Goal: Communication & Community: Share content

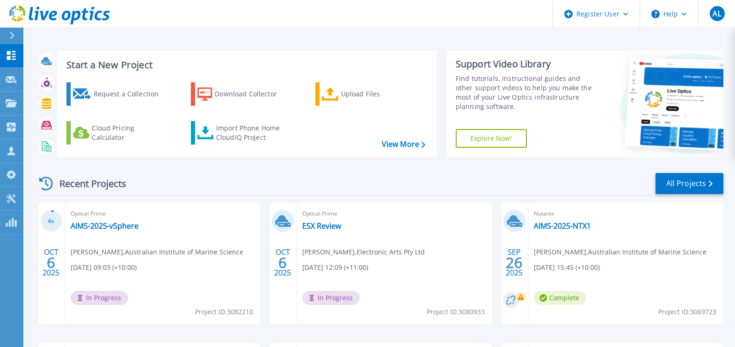
scroll to position [58, 0]
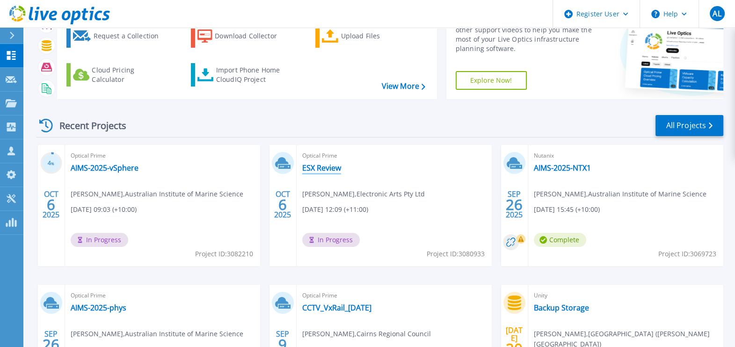
click at [318, 163] on link "ESX Review" at bounding box center [321, 167] width 39 height 9
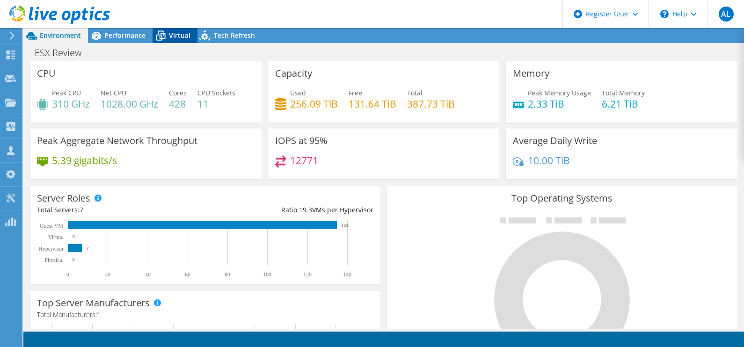
click at [171, 32] on span "Virtual" at bounding box center [180, 35] width 22 height 9
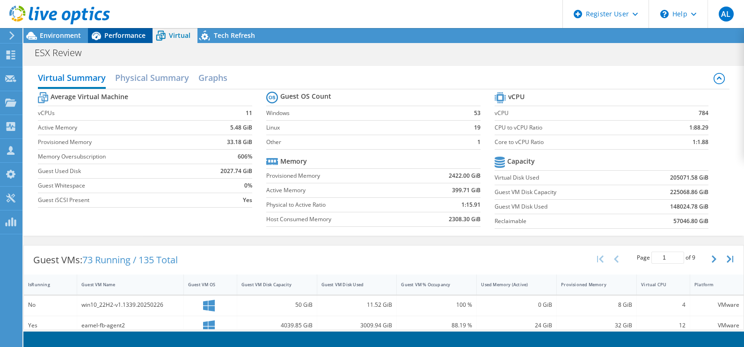
click at [117, 34] on span "Performance" at bounding box center [124, 35] width 41 height 9
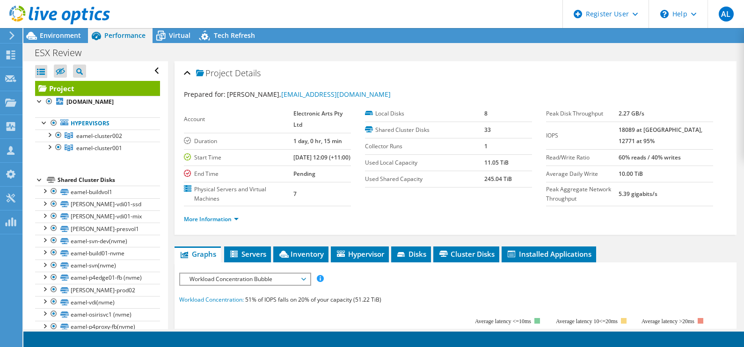
scroll to position [116, 0]
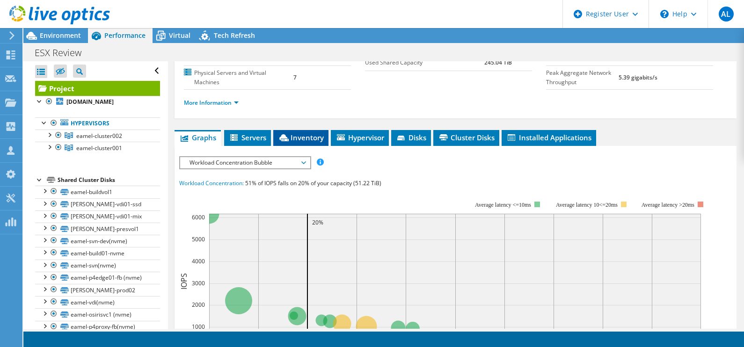
click at [309, 134] on span "Inventory" at bounding box center [301, 137] width 46 height 9
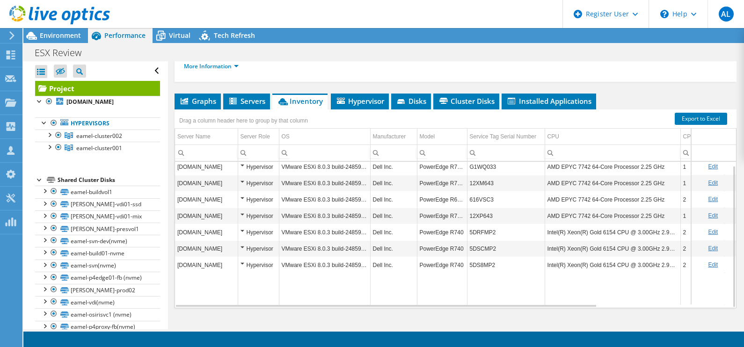
scroll to position [167, 0]
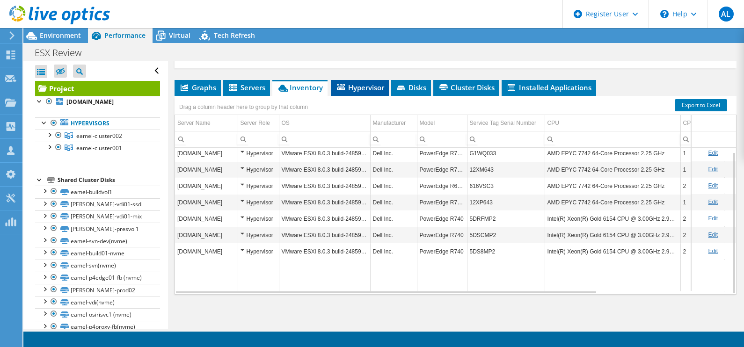
click at [361, 85] on span "Hypervisor" at bounding box center [359, 87] width 49 height 9
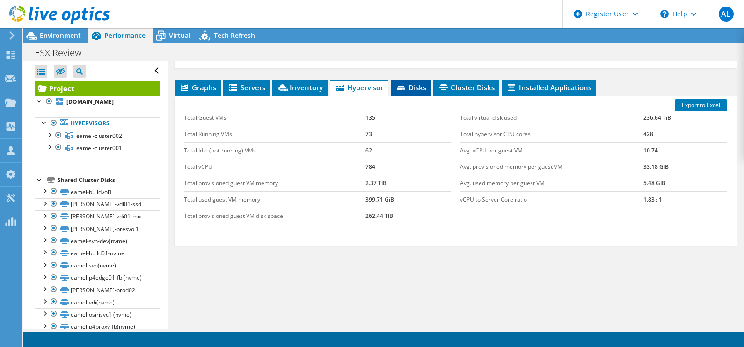
click at [424, 88] on span "Disks" at bounding box center [411, 87] width 30 height 9
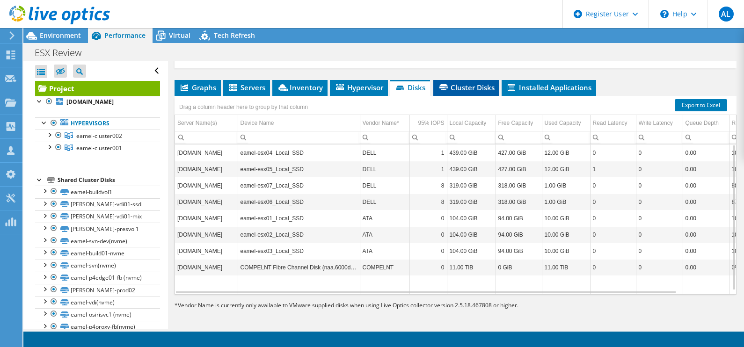
click at [461, 89] on span "Cluster Disks" at bounding box center [466, 87] width 57 height 9
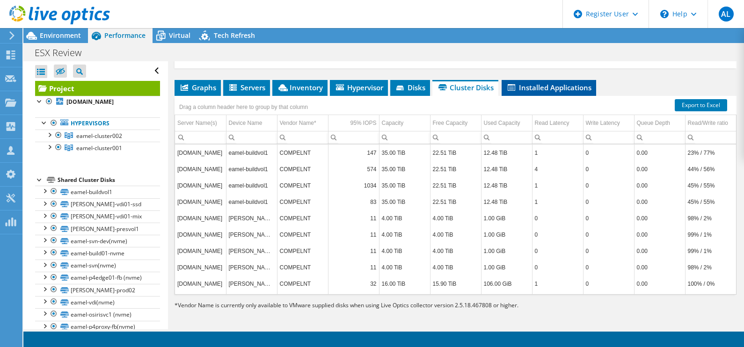
click at [547, 87] on span "Installed Applications" at bounding box center [548, 87] width 85 height 9
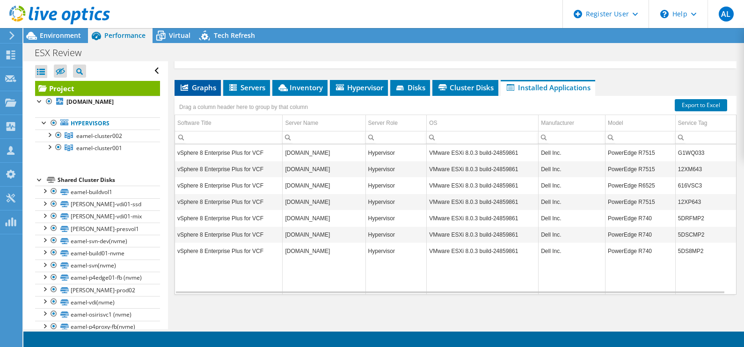
click at [213, 87] on span "Graphs" at bounding box center [197, 87] width 37 height 9
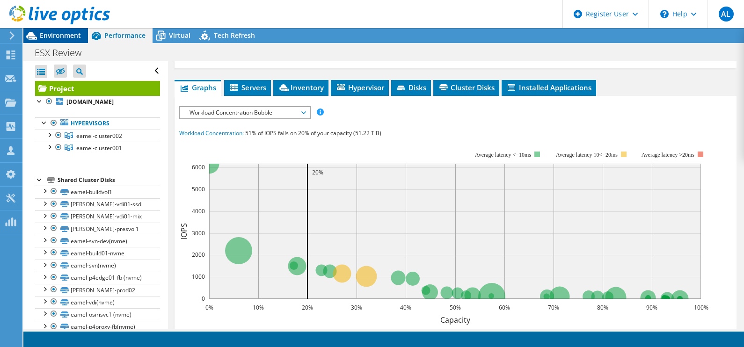
click at [64, 35] on span "Environment" at bounding box center [60, 35] width 41 height 9
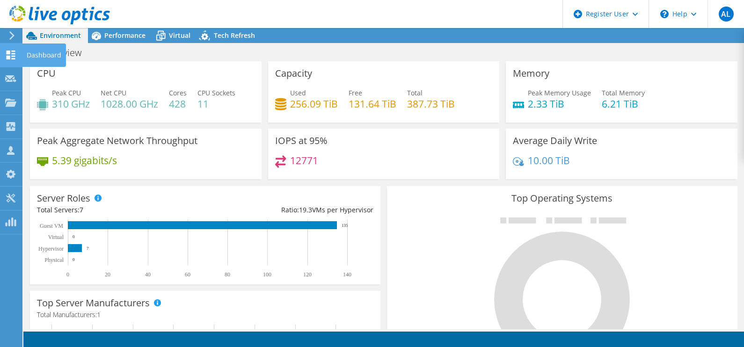
click at [14, 58] on use at bounding box center [11, 55] width 9 height 9
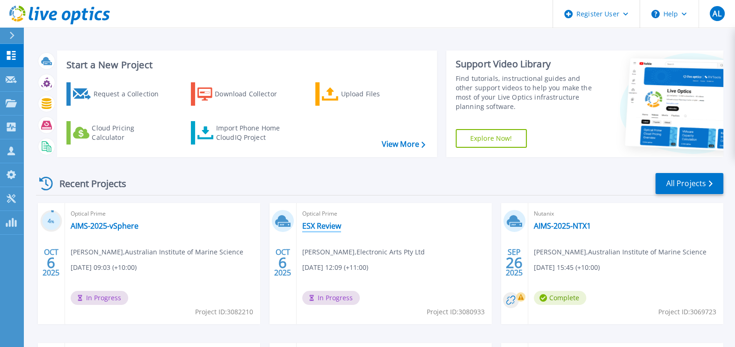
click at [328, 224] on link "ESX Review" at bounding box center [321, 225] width 39 height 9
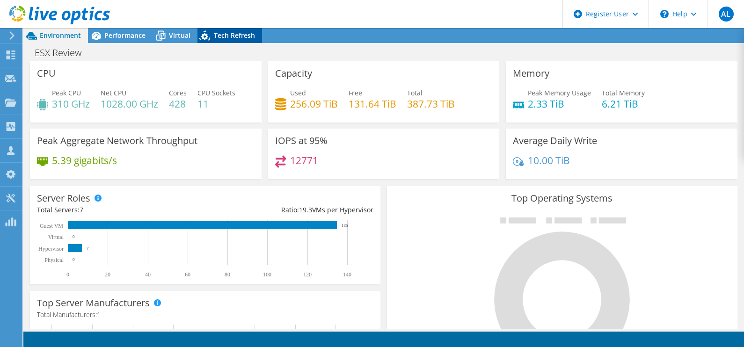
click at [246, 37] on span "Tech Refresh" at bounding box center [234, 35] width 41 height 9
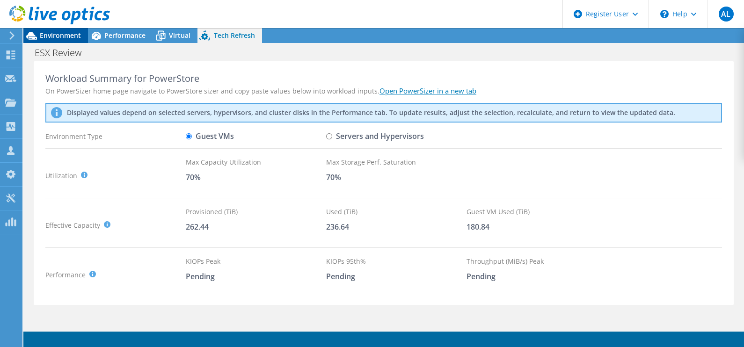
click at [80, 33] on span "Environment" at bounding box center [60, 35] width 41 height 9
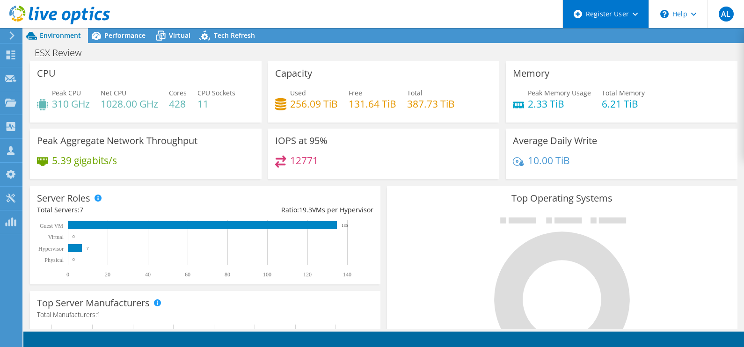
click at [640, 14] on div "Register User" at bounding box center [605, 14] width 86 height 28
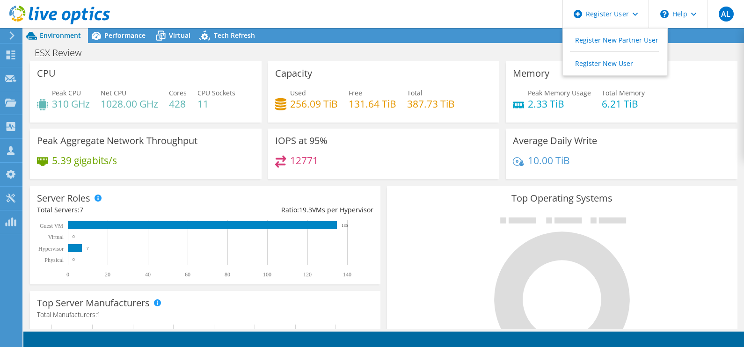
click at [459, 2] on header "AL Dell User Antony Labuschagne Antony.Labuschagne@Dell.com Dell My Profile Log…" at bounding box center [372, 14] width 744 height 28
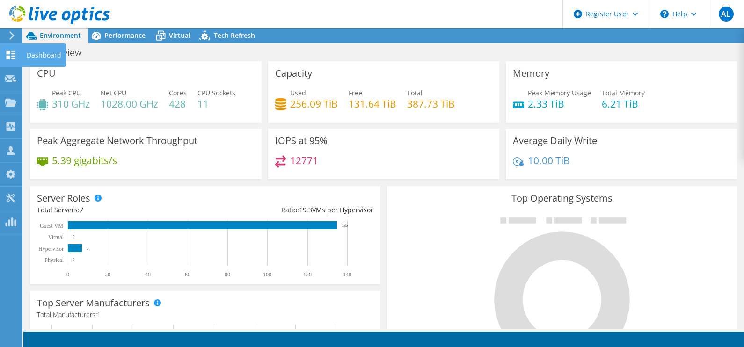
click at [24, 50] on div "Dashboard" at bounding box center [44, 55] width 44 height 23
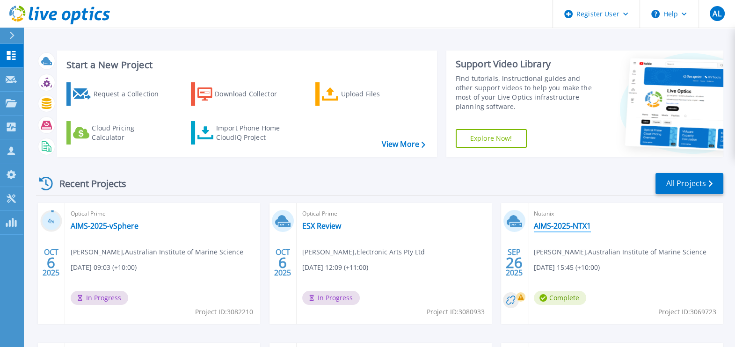
click at [553, 226] on link "AIMS-2025-NTX1" at bounding box center [562, 225] width 57 height 9
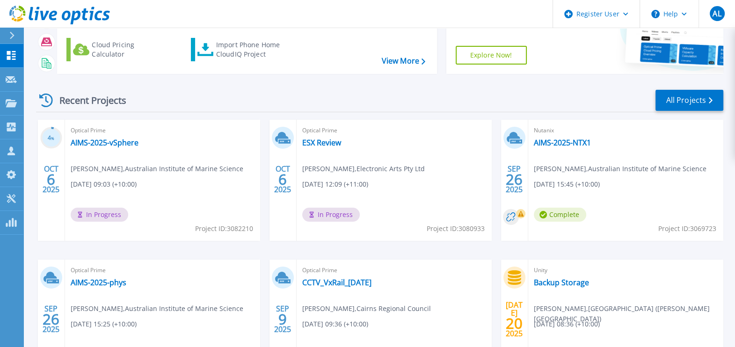
scroll to position [116, 0]
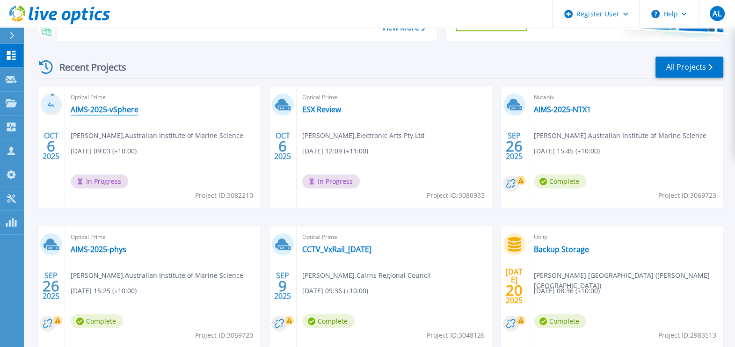
click at [119, 109] on link "AIMS-2025-vSphere" at bounding box center [105, 109] width 68 height 9
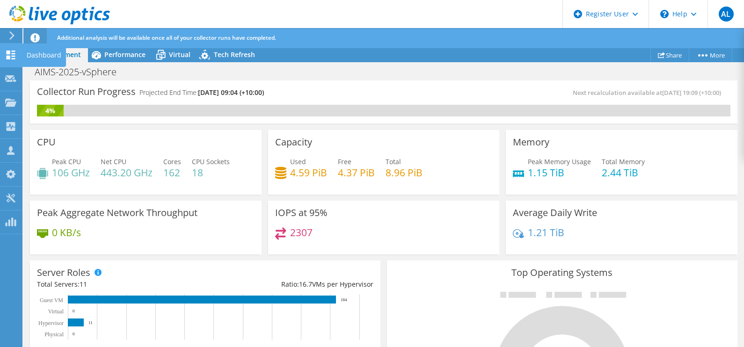
click at [12, 56] on use at bounding box center [11, 55] width 9 height 9
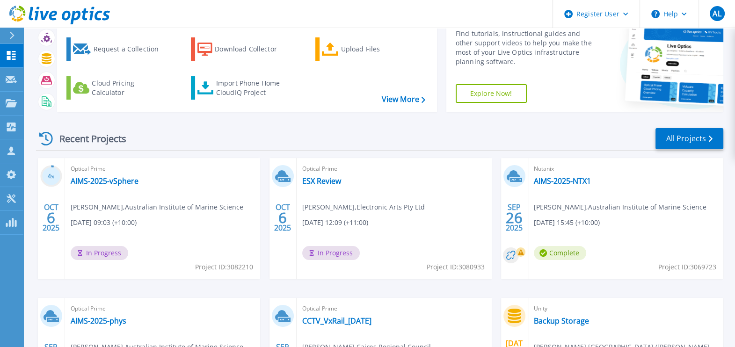
scroll to position [116, 0]
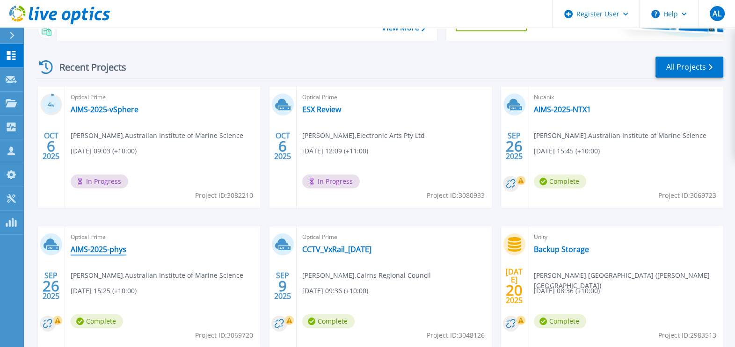
click at [99, 250] on link "AIMS-2025-phys" at bounding box center [99, 249] width 56 height 9
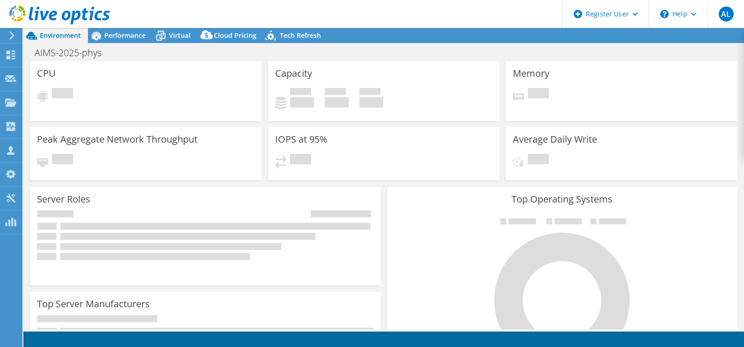
select select "USD"
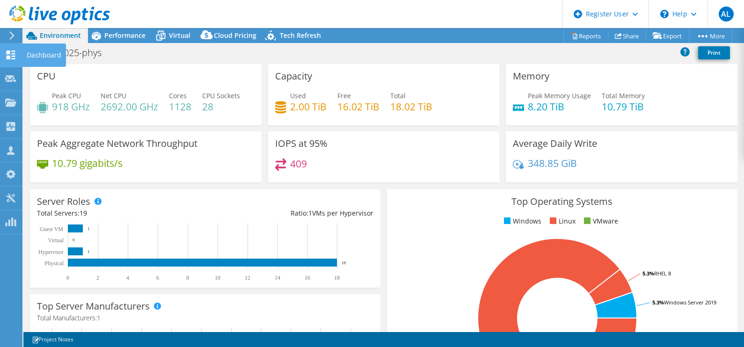
click at [15, 58] on icon at bounding box center [10, 55] width 11 height 9
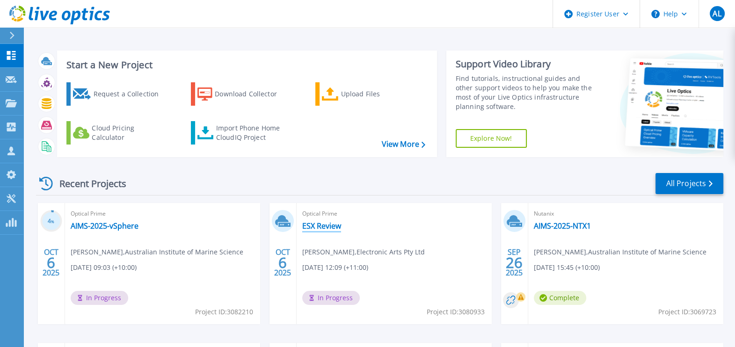
click at [320, 227] on link "ESX Review" at bounding box center [321, 225] width 39 height 9
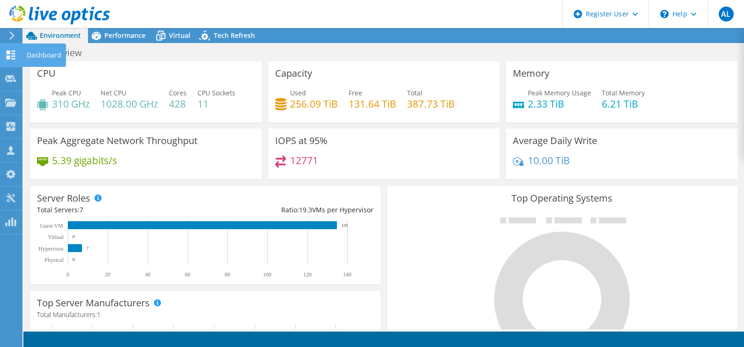
click at [29, 56] on div "Dashboard" at bounding box center [44, 55] width 44 height 23
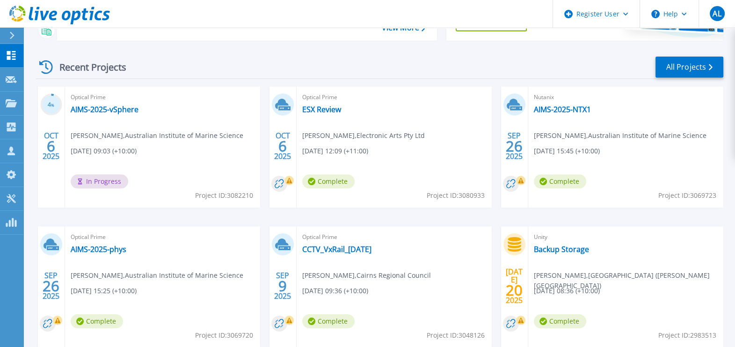
scroll to position [58, 0]
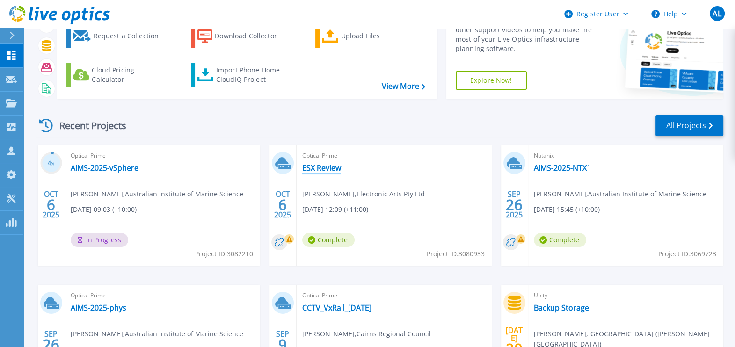
click at [327, 169] on link "ESX Review" at bounding box center [321, 167] width 39 height 9
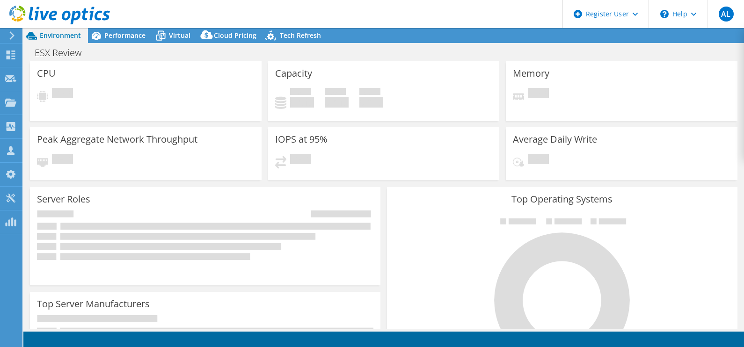
select select "USD"
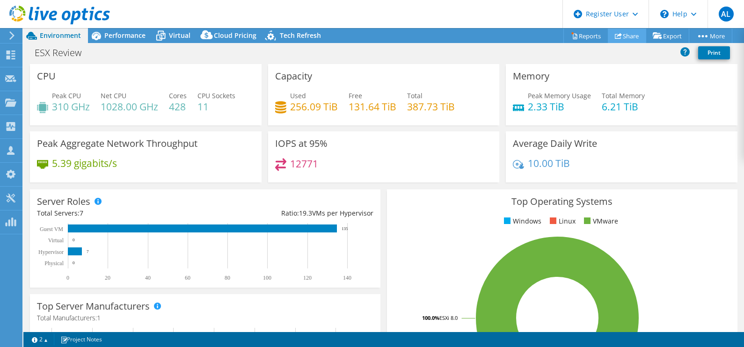
click at [632, 36] on link "Share" at bounding box center [627, 36] width 38 height 15
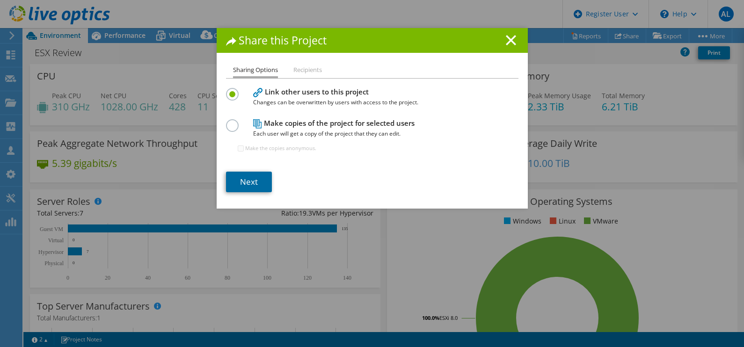
click at [249, 178] on link "Next" at bounding box center [249, 182] width 46 height 21
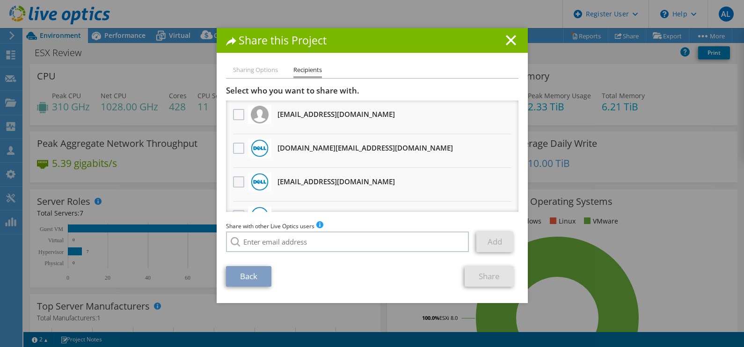
click at [234, 181] on label at bounding box center [240, 181] width 14 height 11
click at [0, 0] on input "checkbox" at bounding box center [0, 0] width 0 height 0
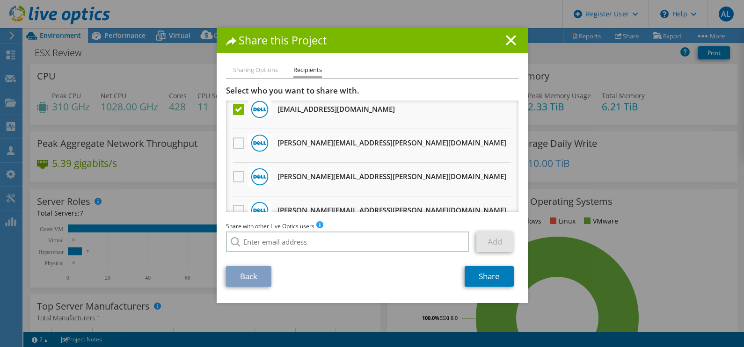
scroll to position [58, 0]
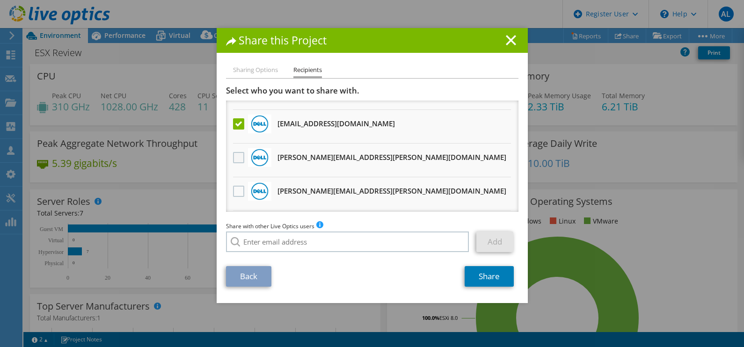
click at [233, 153] on label at bounding box center [240, 157] width 14 height 11
click at [0, 0] on input "checkbox" at bounding box center [0, 0] width 0 height 0
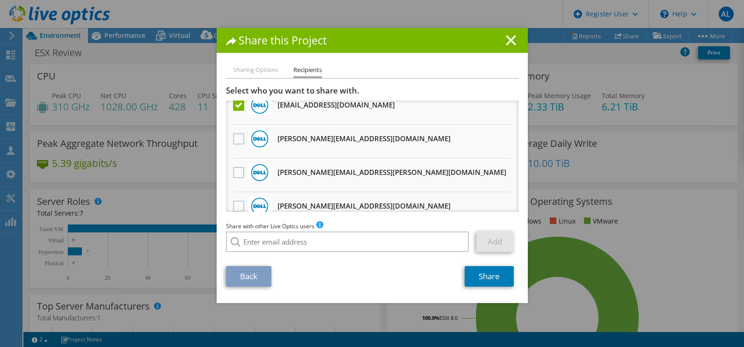
scroll to position [292, 0]
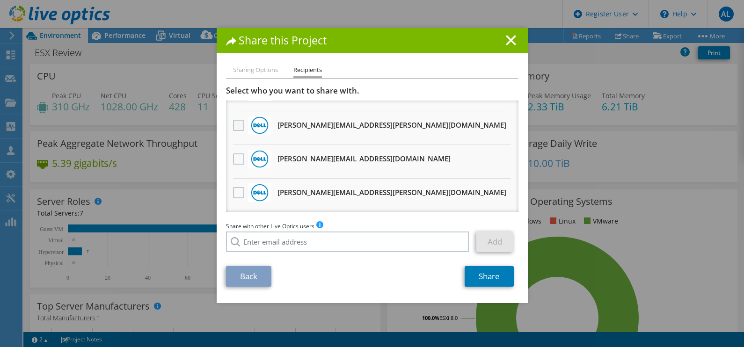
click at [234, 125] on label at bounding box center [240, 125] width 14 height 11
click at [0, 0] on input "checkbox" at bounding box center [0, 0] width 0 height 0
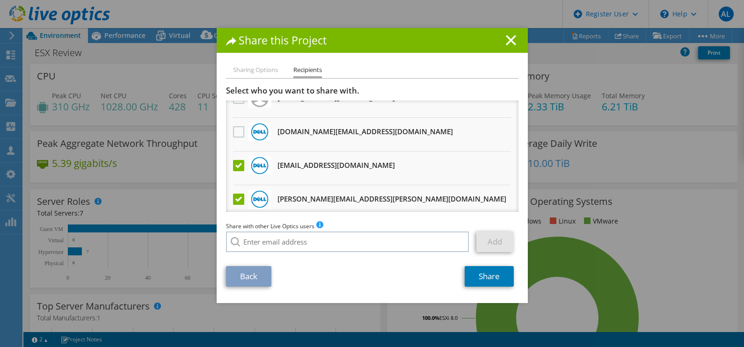
scroll to position [0, 0]
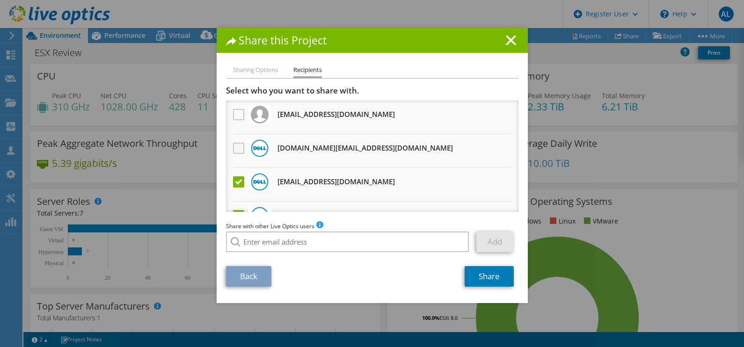
click at [236, 147] on label at bounding box center [240, 148] width 14 height 11
click at [0, 0] on input "checkbox" at bounding box center [0, 0] width 0 height 0
click at [494, 279] on link "Share" at bounding box center [489, 276] width 49 height 21
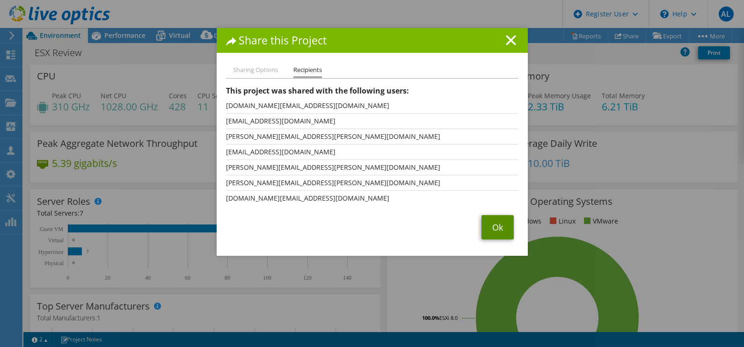
click at [487, 232] on link "Ok" at bounding box center [497, 227] width 32 height 24
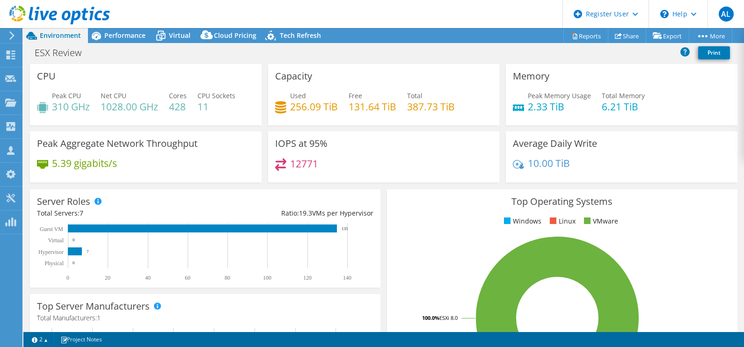
drag, startPoint x: 727, startPoint y: 166, endPoint x: 718, endPoint y: 163, distance: 9.8
click at [727, 165] on div "Average Daily Write 10.00 TiB" at bounding box center [622, 156] width 232 height 51
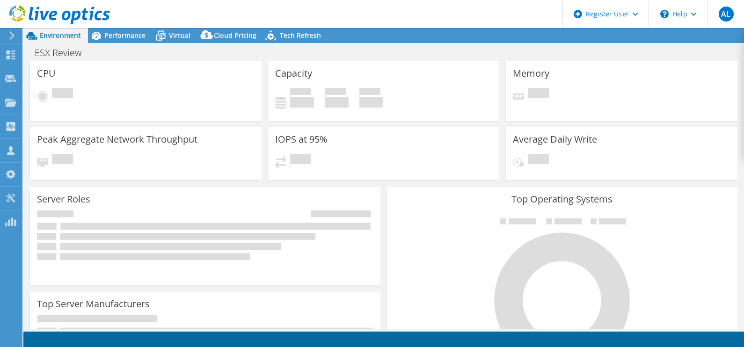
select select "USD"
